Goal: Task Accomplishment & Management: Manage account settings

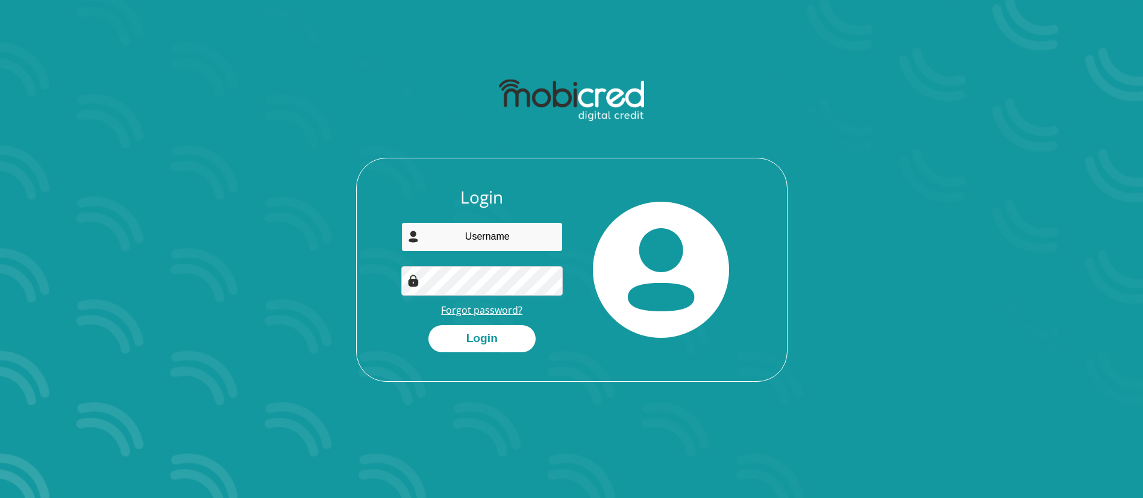
type input "Lucas.Mohale@gmail.com"
click at [493, 311] on link "Forgot password?" at bounding box center [481, 310] width 81 height 13
click at [737, 205] on div at bounding box center [661, 269] width 179 height 165
click at [498, 331] on button "Login" at bounding box center [481, 338] width 107 height 27
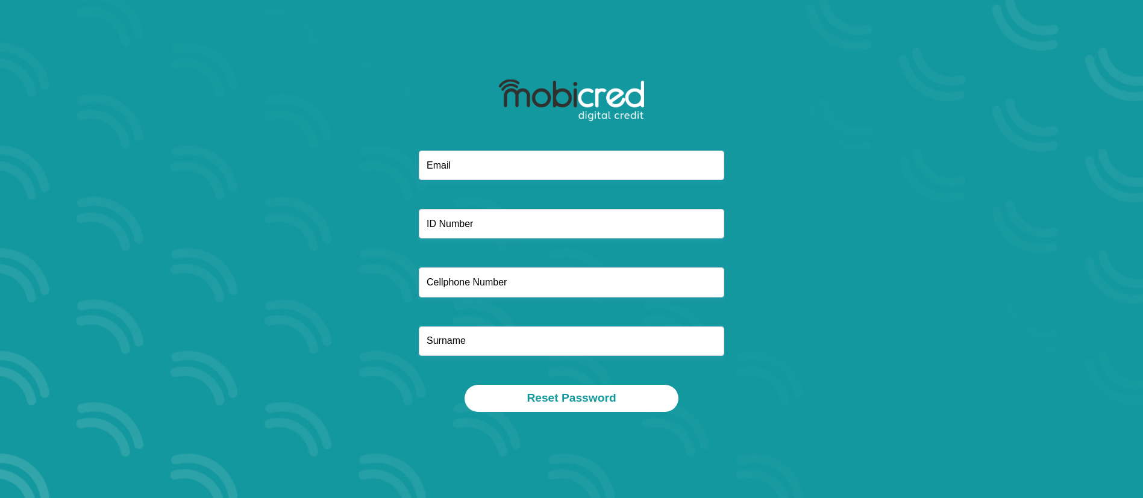
click at [504, 148] on div at bounding box center [571, 111] width 323 height 78
click at [477, 166] on input "email" at bounding box center [571, 166] width 305 height 30
type input "Lucas.Mohale@gmail.com"
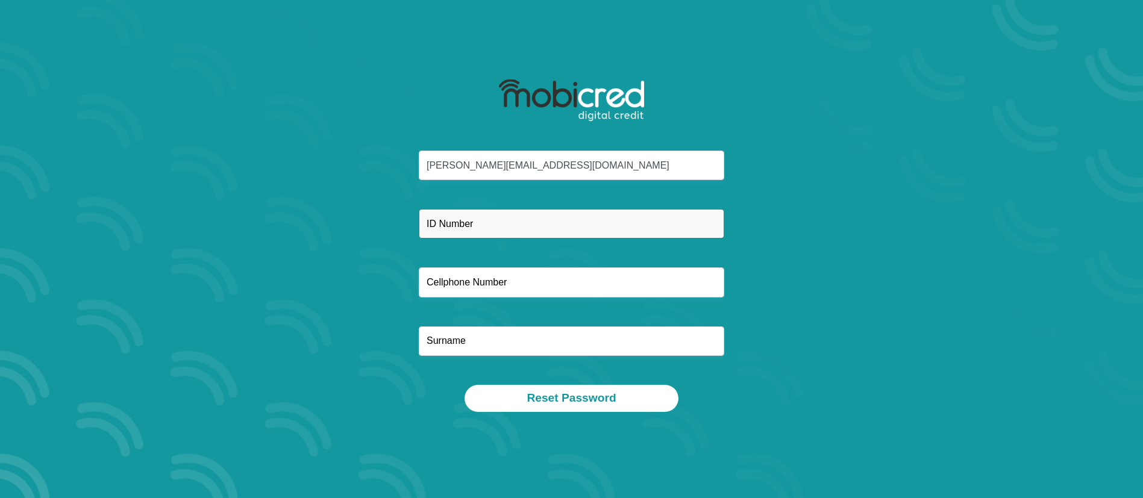
click at [470, 224] on input "text" at bounding box center [571, 224] width 305 height 30
type input "8104165786080"
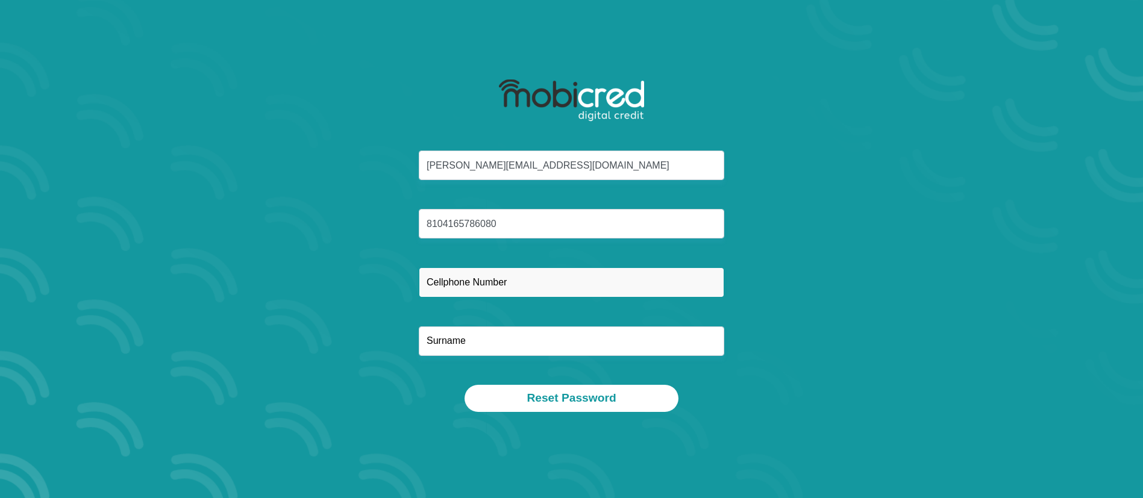
click at [441, 276] on input "text" at bounding box center [571, 282] width 305 height 30
click at [475, 186] on div "Lucas.Mohale@gmail.com 8104165786080" at bounding box center [571, 268] width 647 height 234
click at [463, 286] on input "text" at bounding box center [571, 282] width 305 height 30
type input "0813924561"
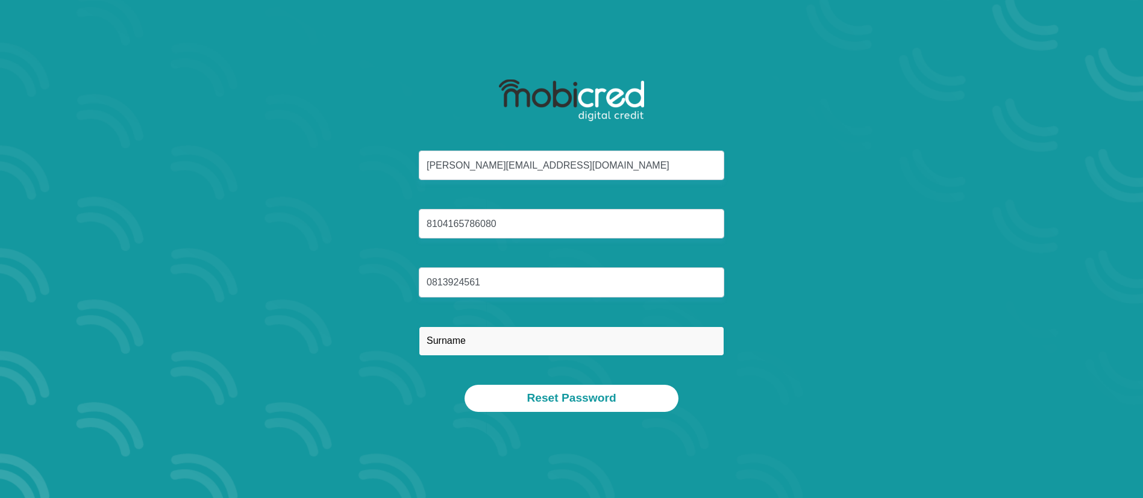
click at [453, 351] on input "text" at bounding box center [571, 341] width 305 height 30
type input "Mohale"
click at [835, 285] on div "Lucas.Mohale@gmail.com 8104165786080 0813924561 Mohale" at bounding box center [571, 268] width 647 height 234
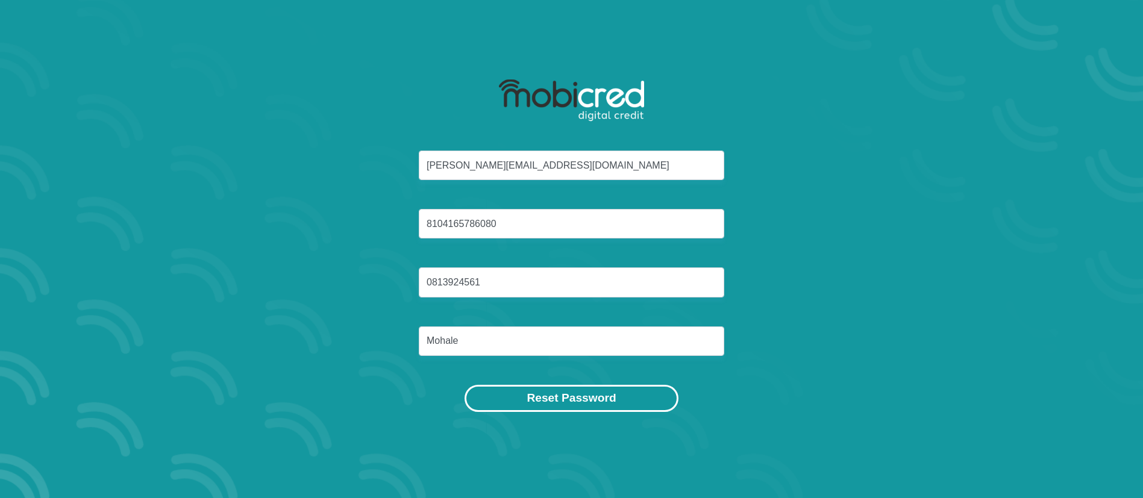
click at [578, 394] on button "Reset Password" at bounding box center [570, 398] width 213 height 27
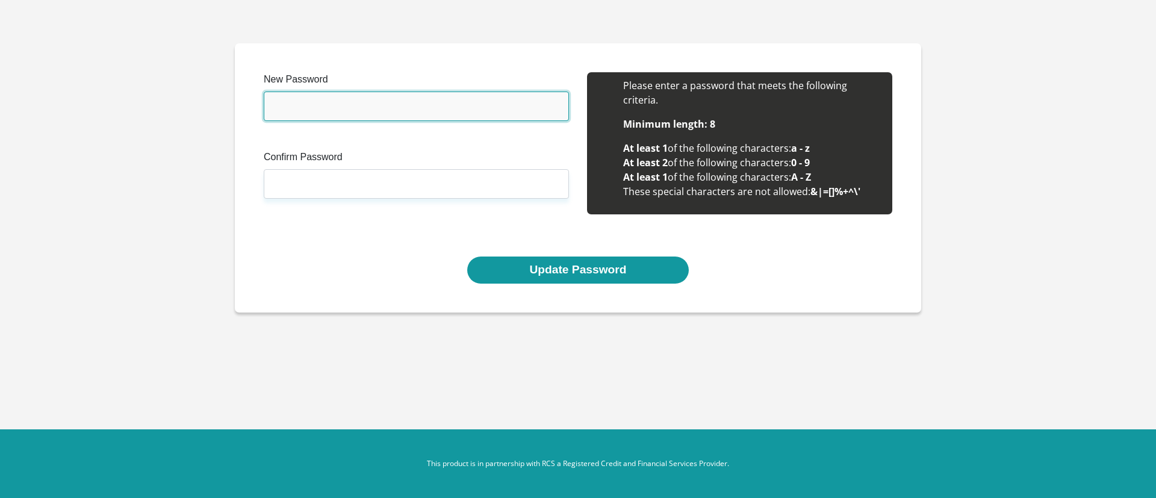
click at [334, 112] on input "New Password" at bounding box center [416, 107] width 305 height 30
click at [359, 104] on input "New Password" at bounding box center [416, 107] width 305 height 30
type input "Sechaba?2019"
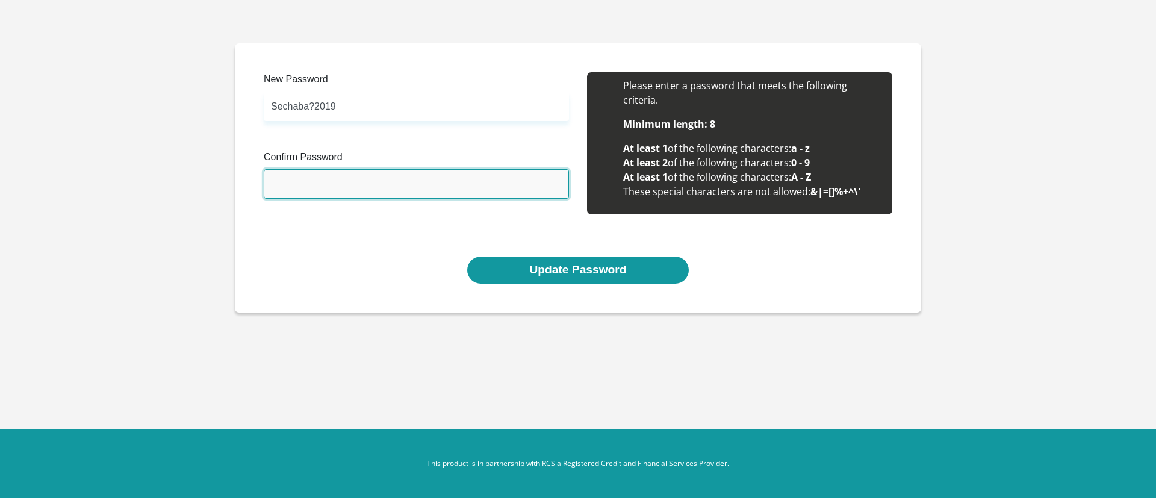
click at [335, 183] on input "Confirm Password" at bounding box center [416, 184] width 305 height 30
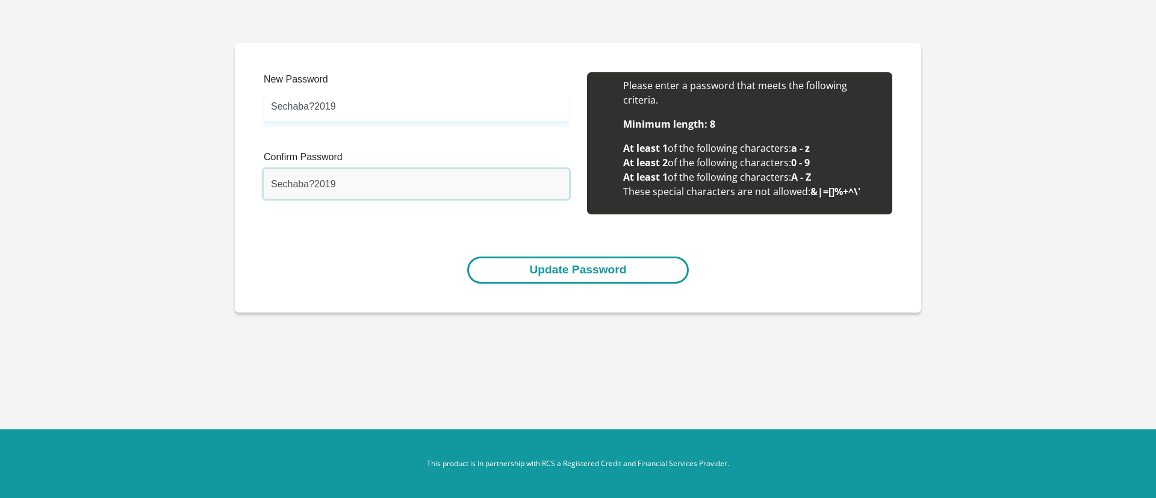
type input "Sechaba?2019"
click at [568, 272] on button "Update Password" at bounding box center [577, 270] width 221 height 27
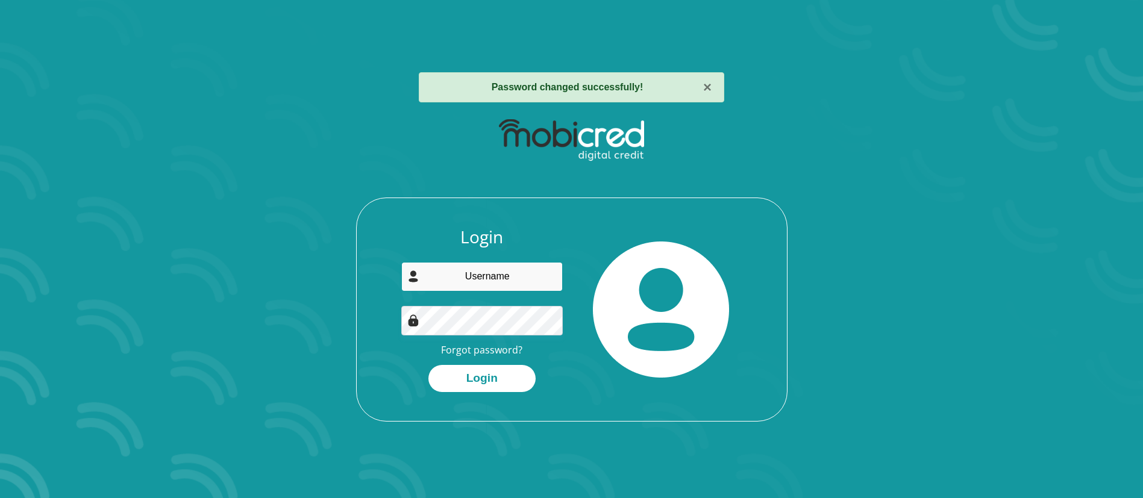
type input "[PERSON_NAME][EMAIL_ADDRESS][DOMAIN_NAME]"
click at [844, 370] on div "Login [PERSON_NAME][EMAIL_ADDRESS][DOMAIN_NAME] Forgot password? Login" at bounding box center [571, 267] width 647 height 310
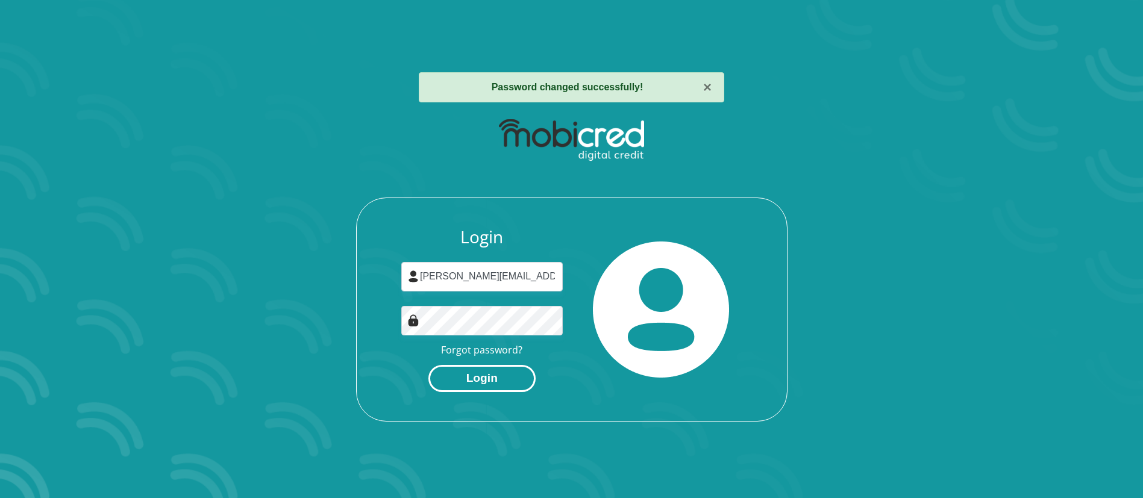
click at [522, 376] on button "Login" at bounding box center [481, 378] width 107 height 27
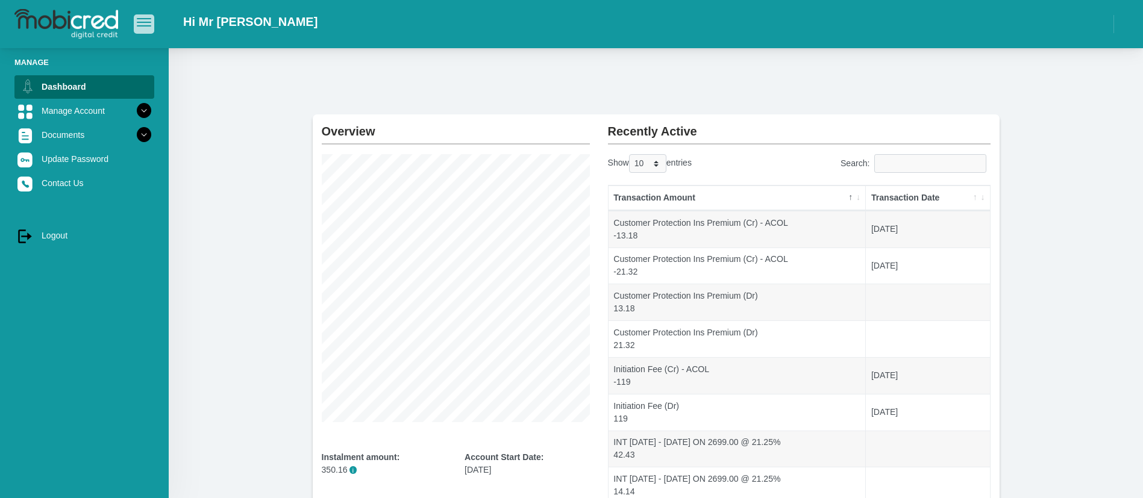
click at [145, 23] on span "button" at bounding box center [144, 22] width 14 height 8
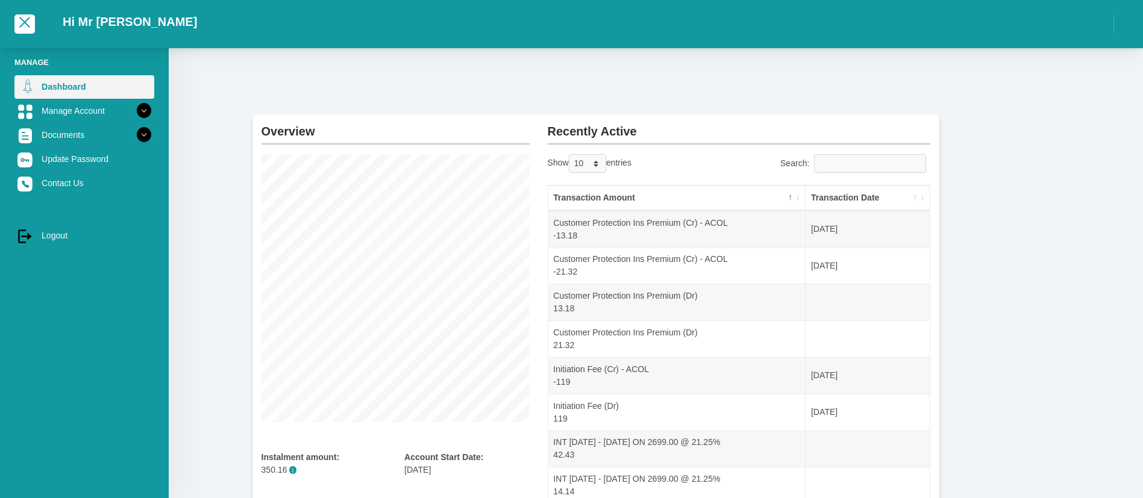
click at [48, 84] on link "Dashboard" at bounding box center [84, 86] width 140 height 23
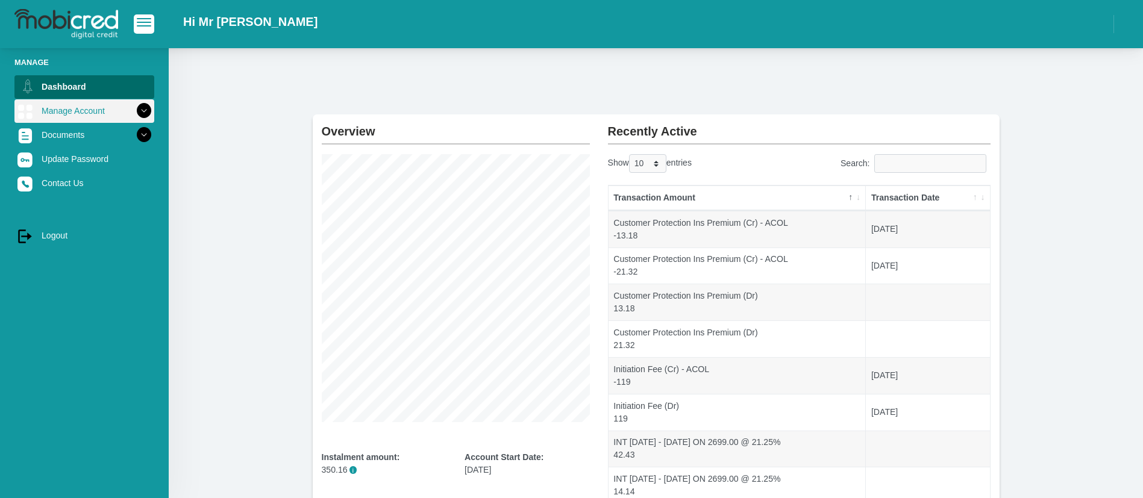
click at [134, 108] on icon at bounding box center [144, 111] width 20 height 20
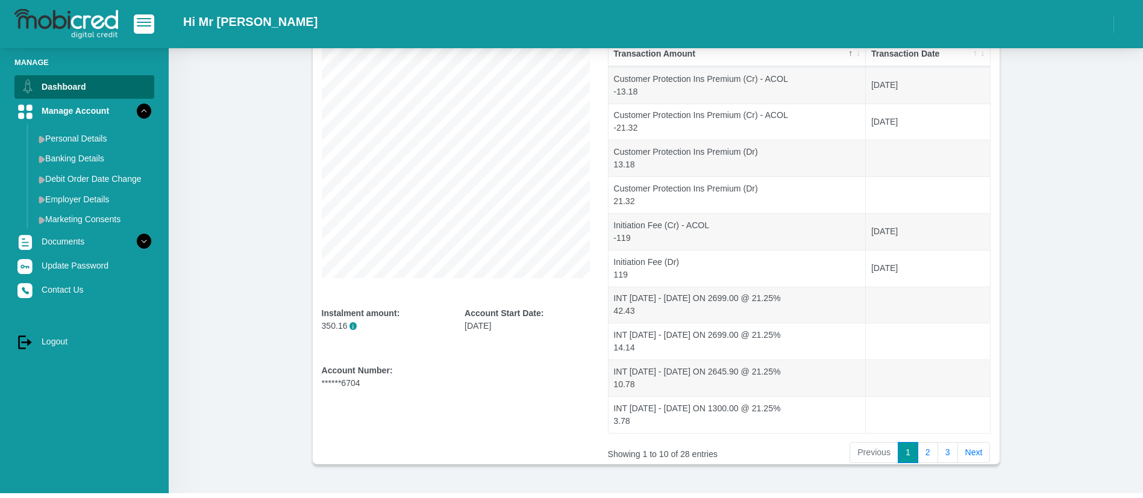
scroll to position [181, 0]
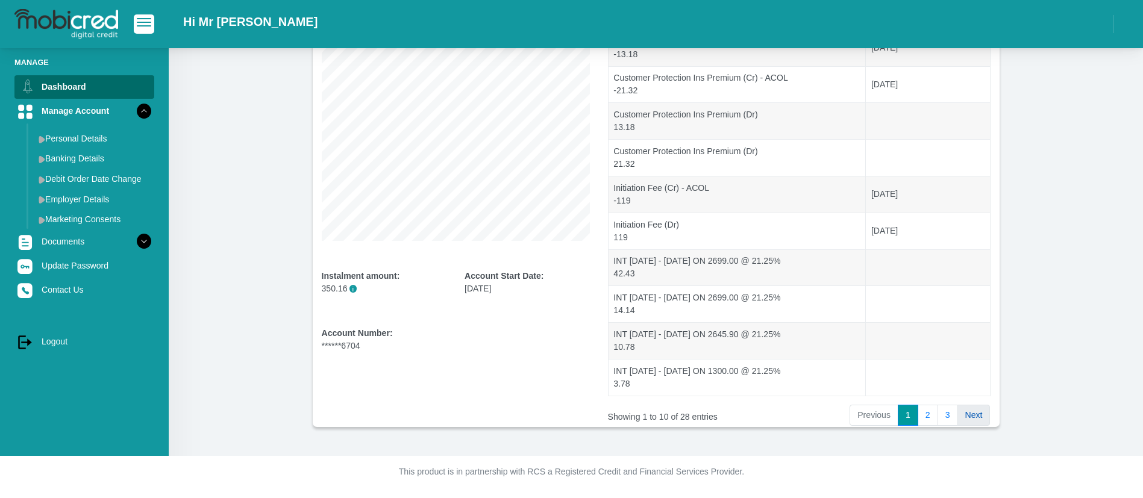
click at [974, 412] on link "Next" at bounding box center [973, 416] width 33 height 22
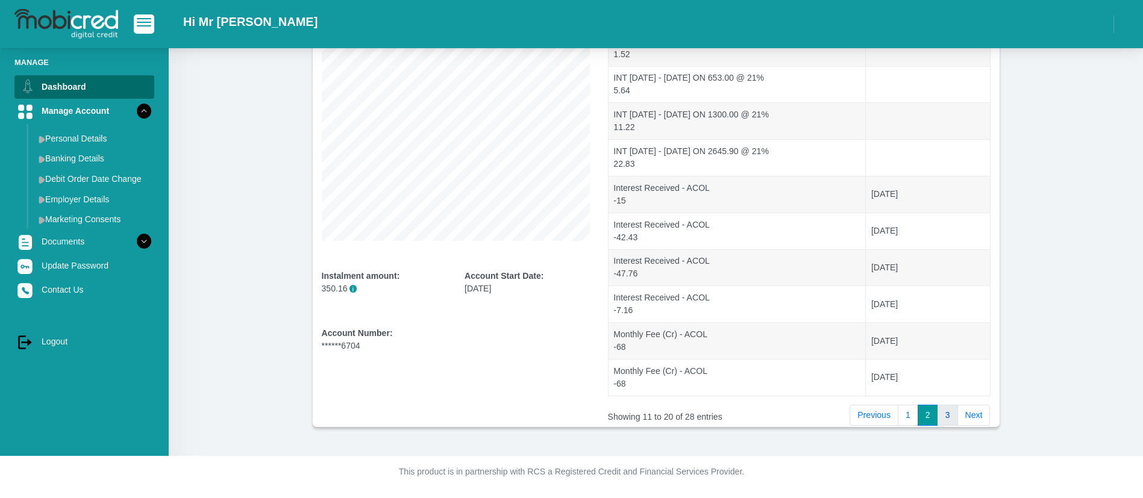
click at [943, 413] on link "3" at bounding box center [947, 416] width 20 height 22
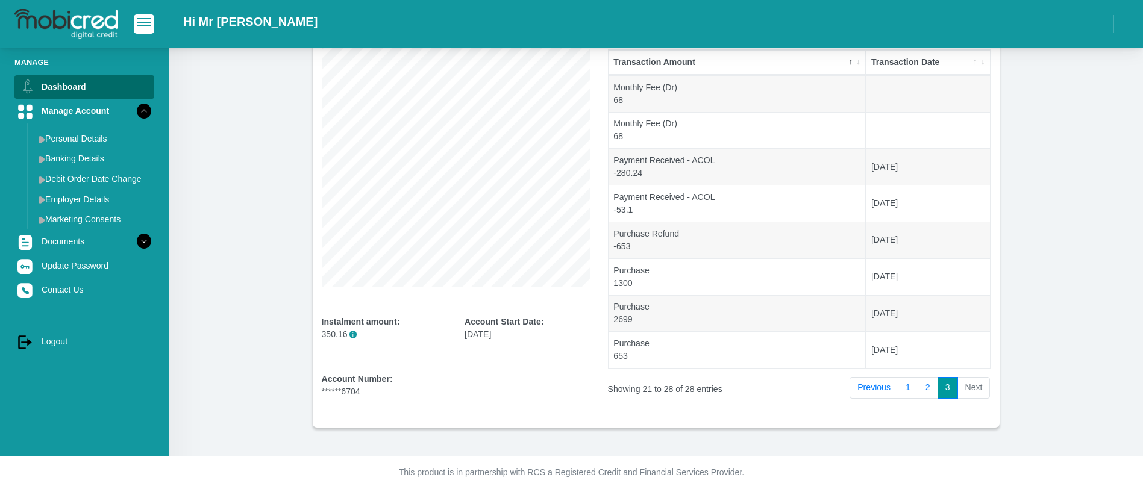
drag, startPoint x: 404, startPoint y: -110, endPoint x: 253, endPoint y: -108, distance: 150.6
drag, startPoint x: 253, startPoint y: -108, endPoint x: 204, endPoint y: 86, distance: 200.0
click at [204, 86] on section "Overview Instalment amount: 350.16 i Account Start Date: 27 May 2025 Account Nu…" at bounding box center [656, 203] width 938 height 449
click at [58, 339] on link "log out Logout" at bounding box center [84, 341] width 140 height 23
